Goal: Information Seeking & Learning: Learn about a topic

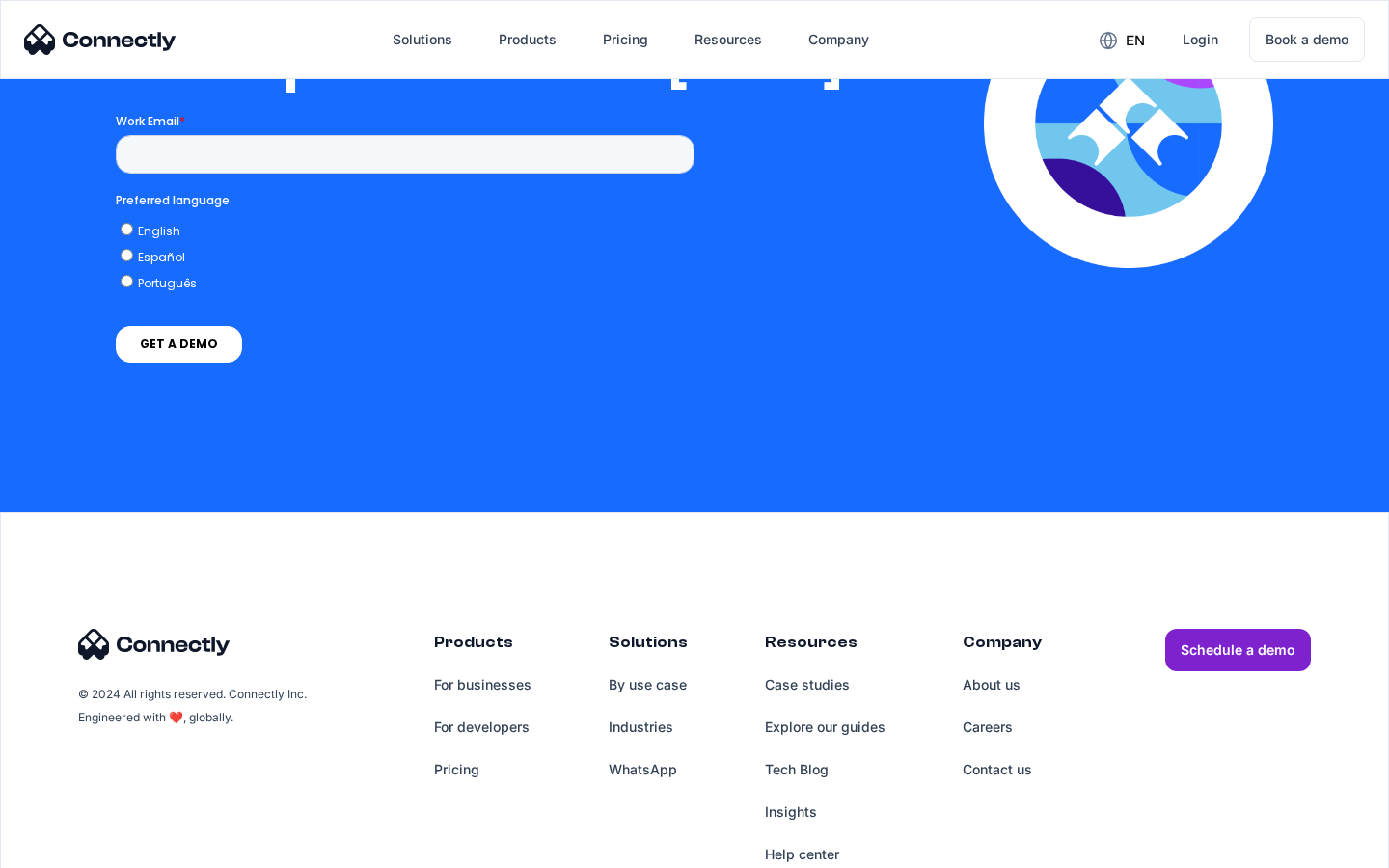
scroll to position [3939, 0]
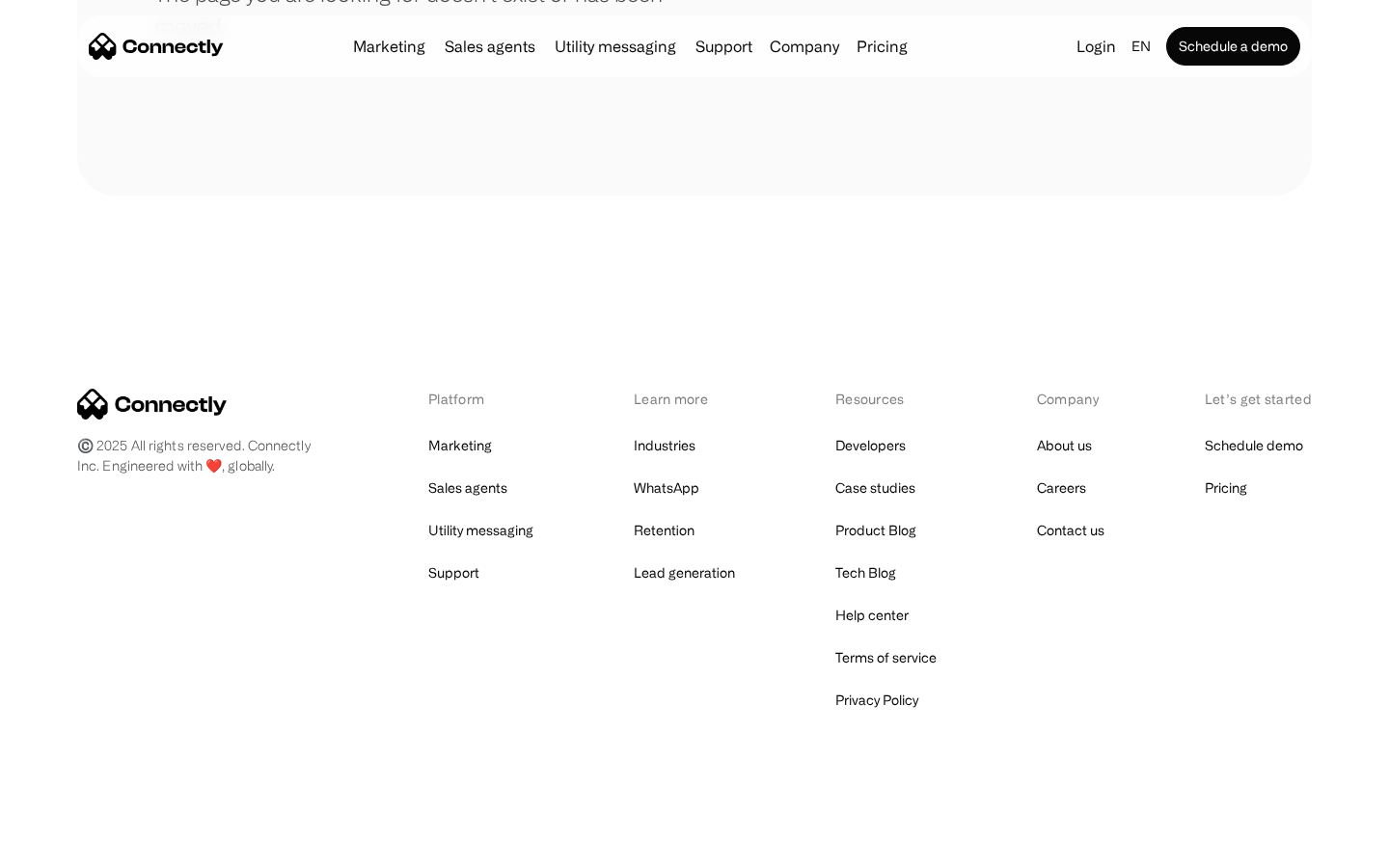
scroll to position [352, 0]
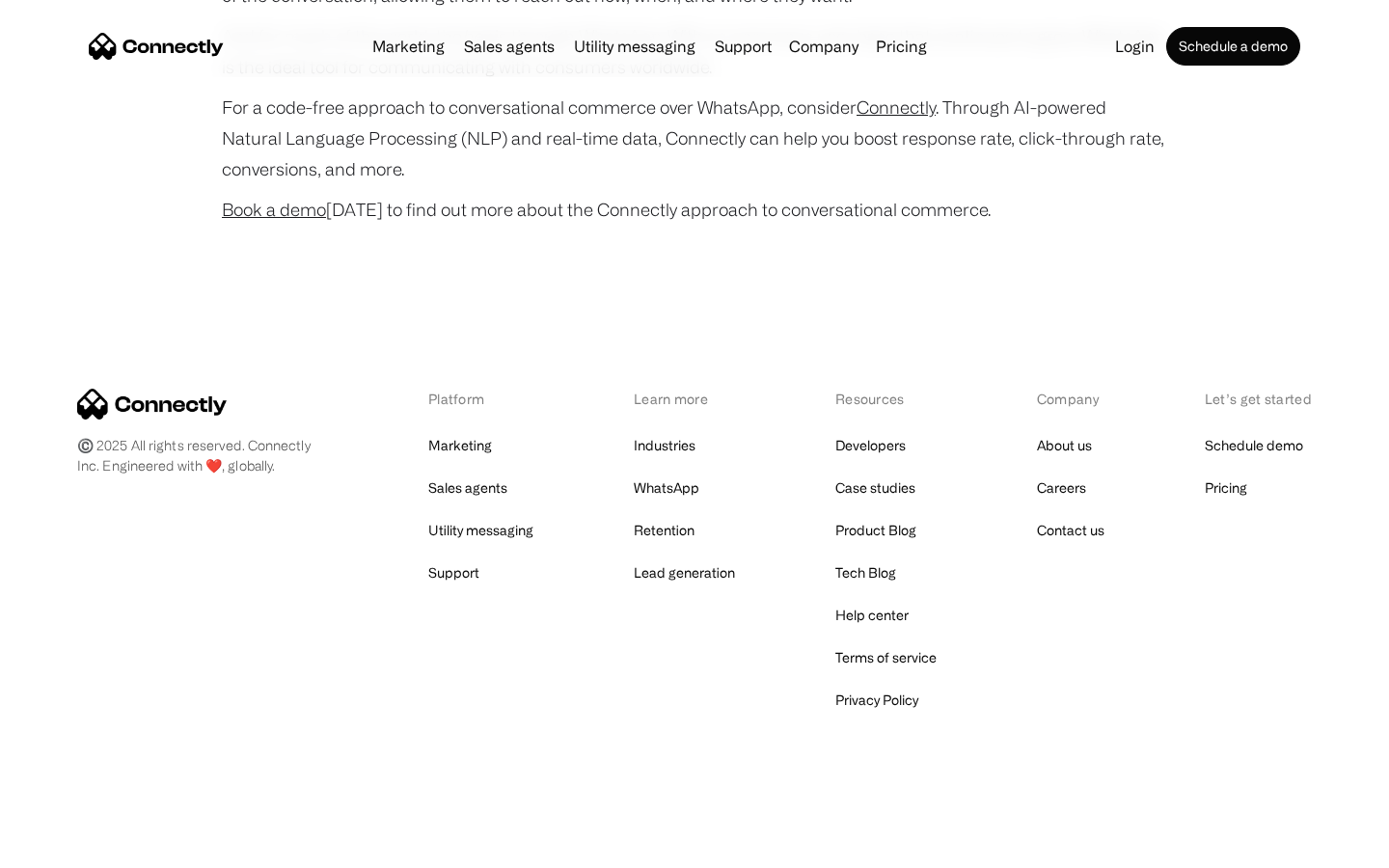
scroll to position [7622, 0]
